Goal: Task Accomplishment & Management: Manage account settings

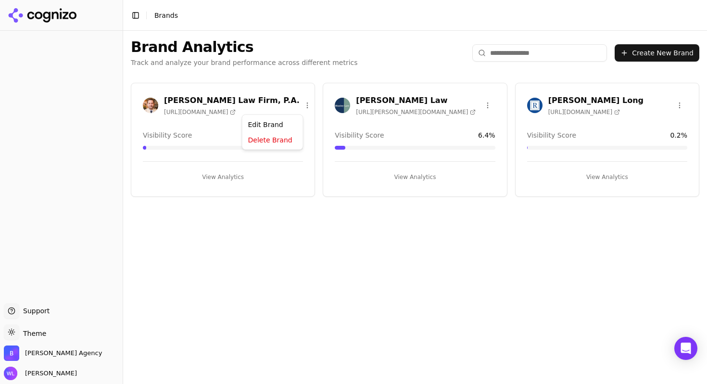
click at [295, 105] on html "Support Support Toggle theme Theme [PERSON_NAME] Agency [PERSON_NAME] Toggle Si…" at bounding box center [353, 192] width 707 height 384
click at [289, 137] on div "Delete Brand" at bounding box center [272, 140] width 57 height 15
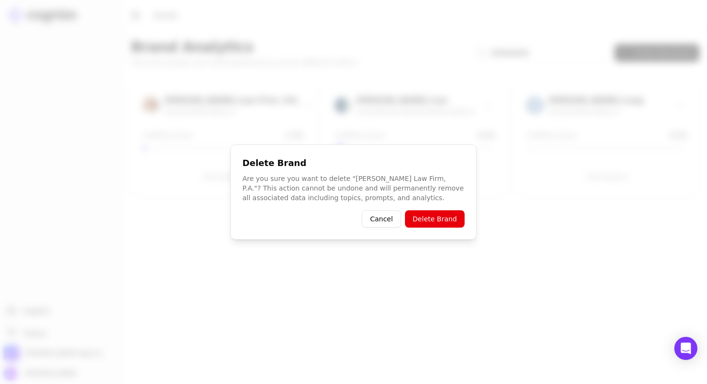
click at [427, 223] on button "Delete Brand" at bounding box center [435, 218] width 60 height 17
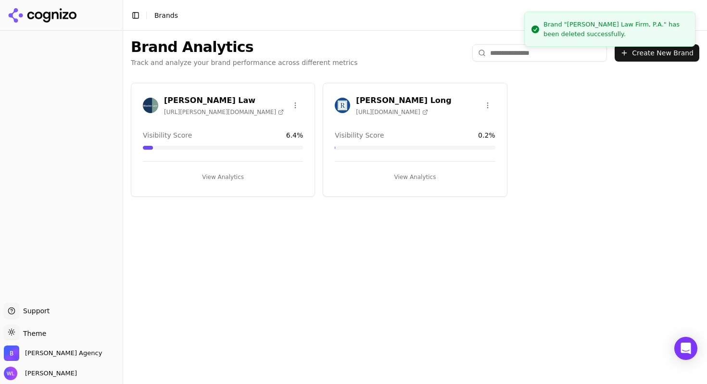
click at [227, 114] on div "[PERSON_NAME] Law [URL][PERSON_NAME][DOMAIN_NAME]" at bounding box center [223, 105] width 160 height 21
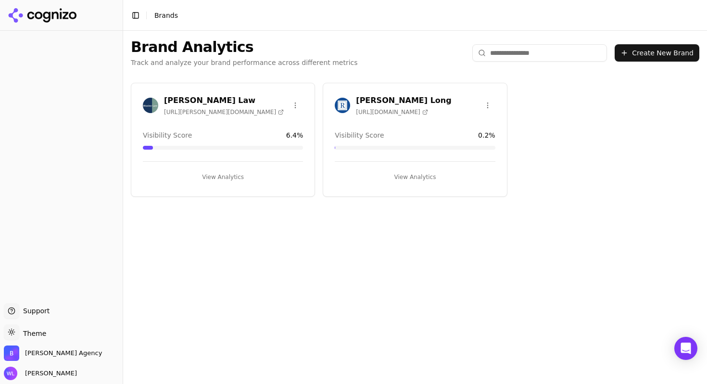
click at [220, 178] on button "View Analytics" at bounding box center [223, 176] width 160 height 15
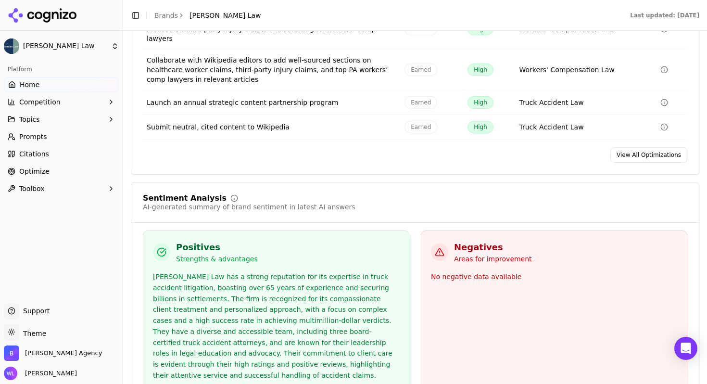
scroll to position [1751, 0]
